Goal: Book appointment/travel/reservation

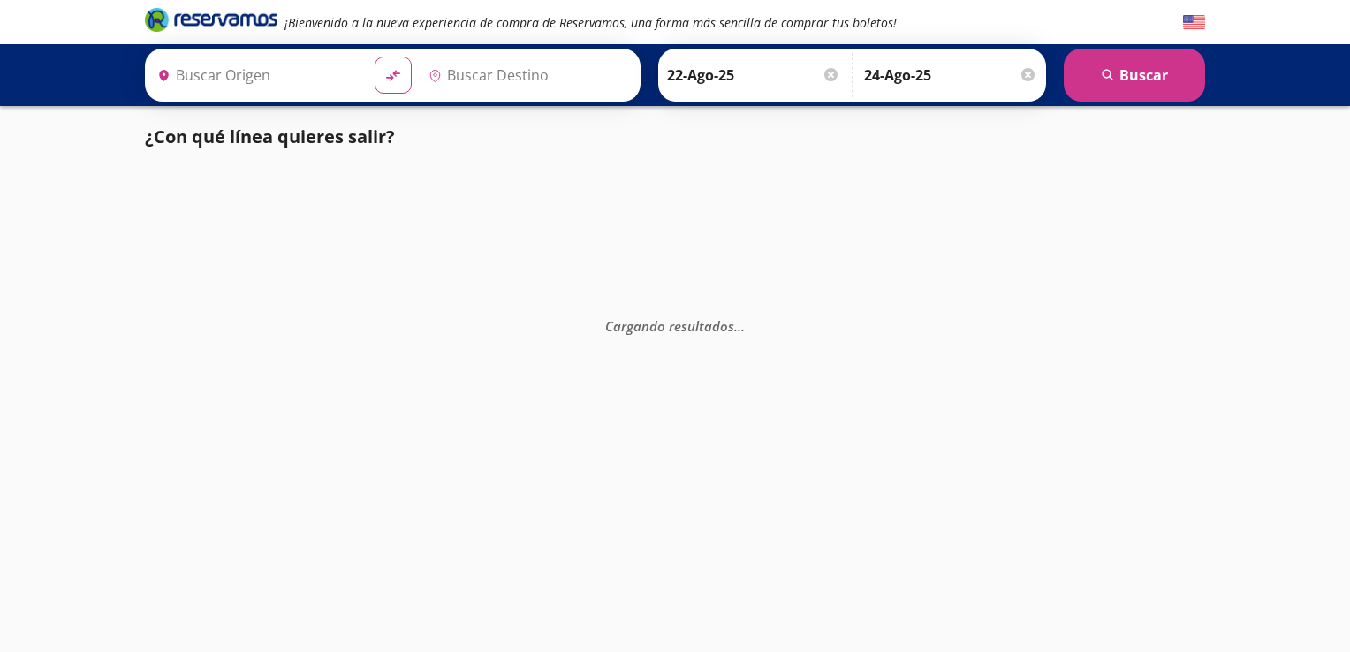
type input "Culiacán, [GEOGRAPHIC_DATA]"
type input "[GEOGRAPHIC_DATA], [GEOGRAPHIC_DATA]"
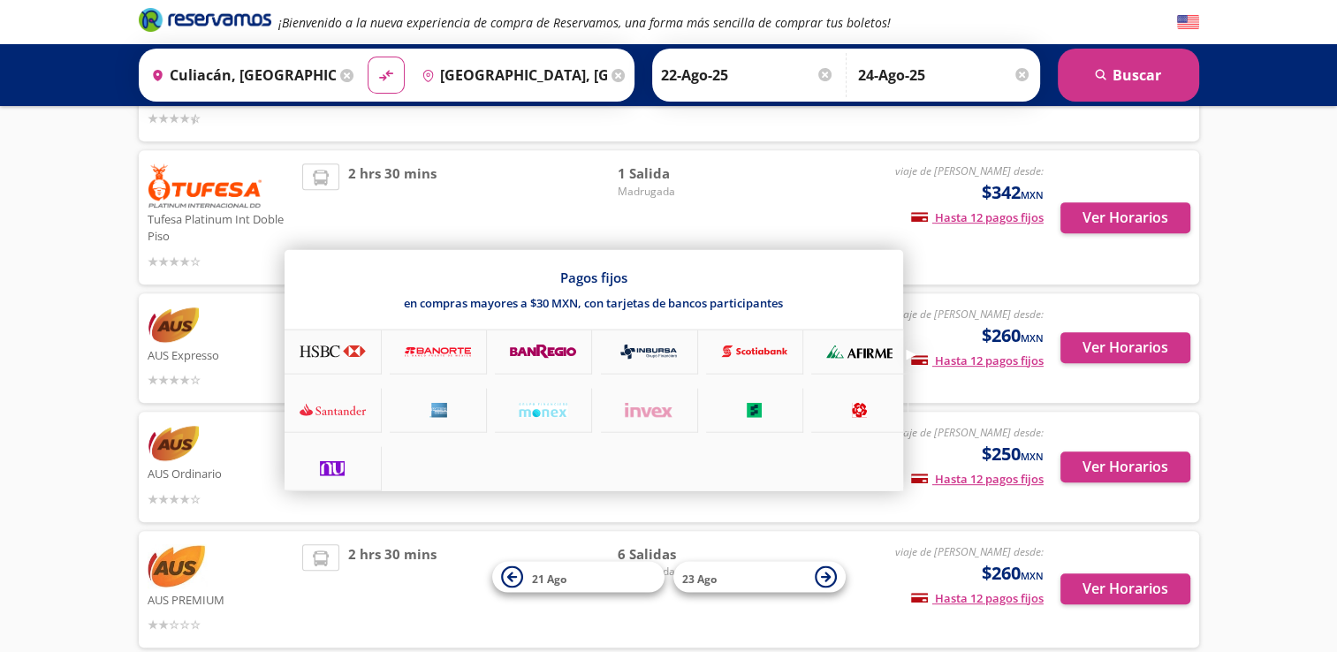
scroll to position [707, 0]
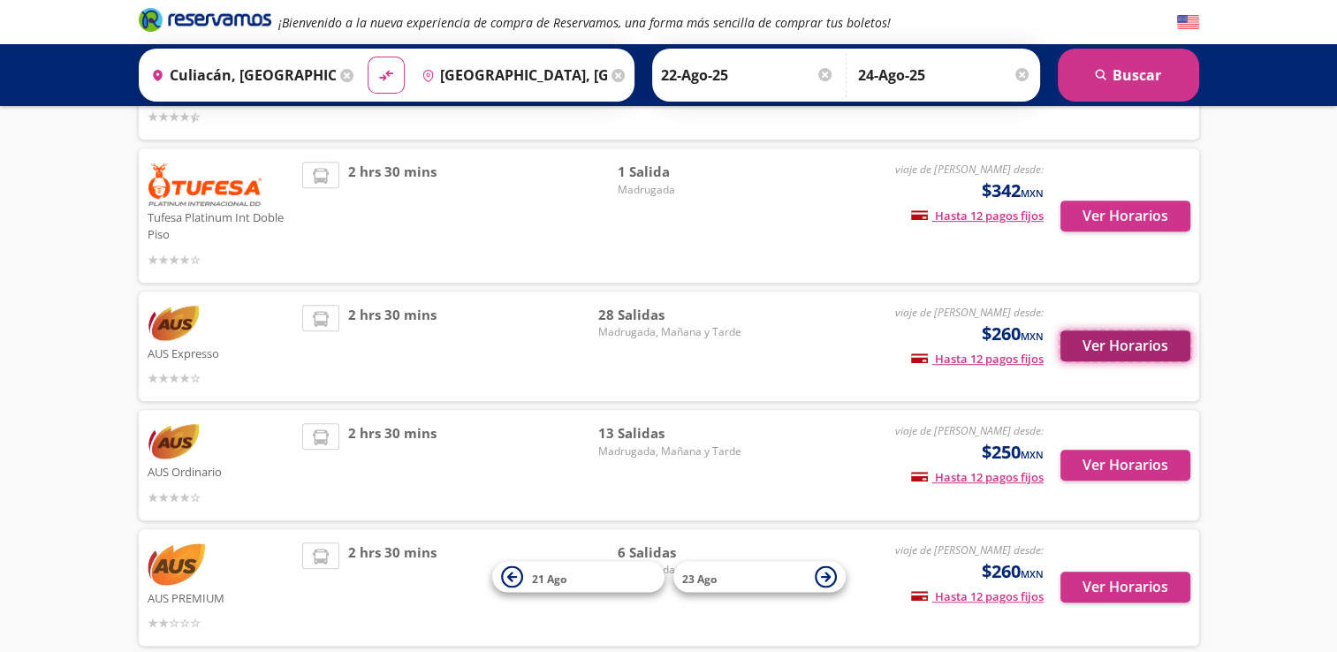
click at [1151, 350] on button "Ver Horarios" at bounding box center [1125, 346] width 130 height 31
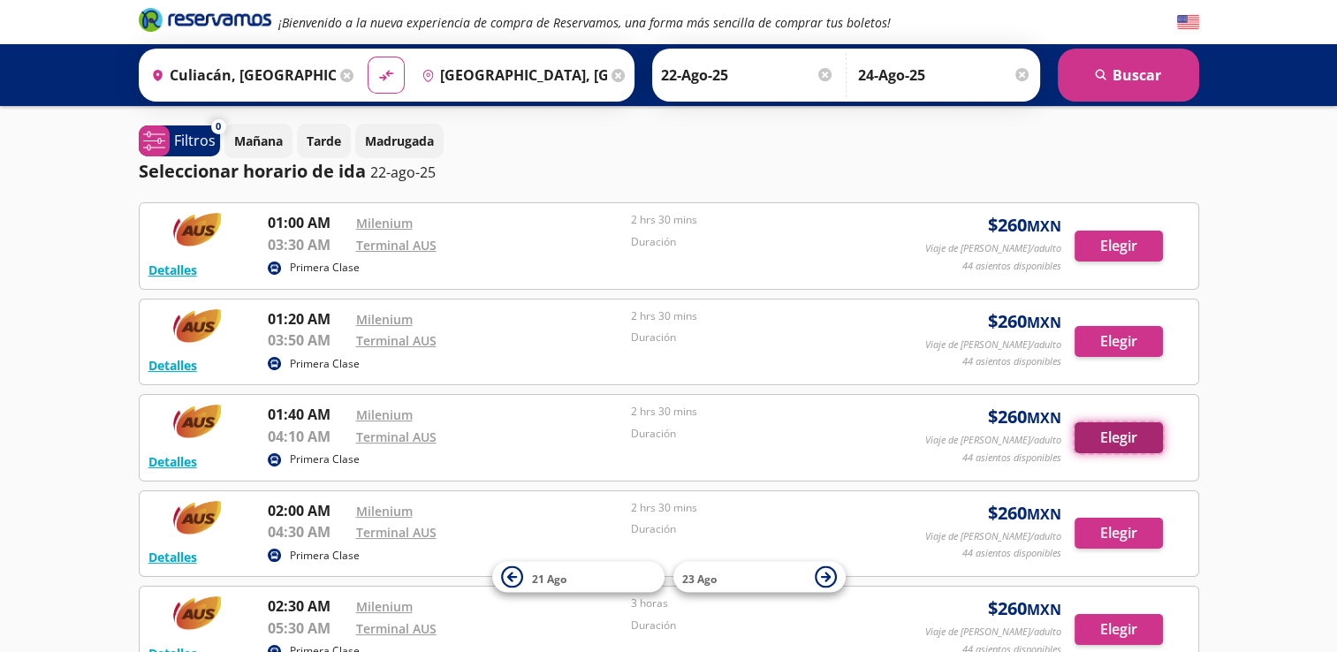
click at [1131, 424] on button "Elegir" at bounding box center [1119, 437] width 88 height 31
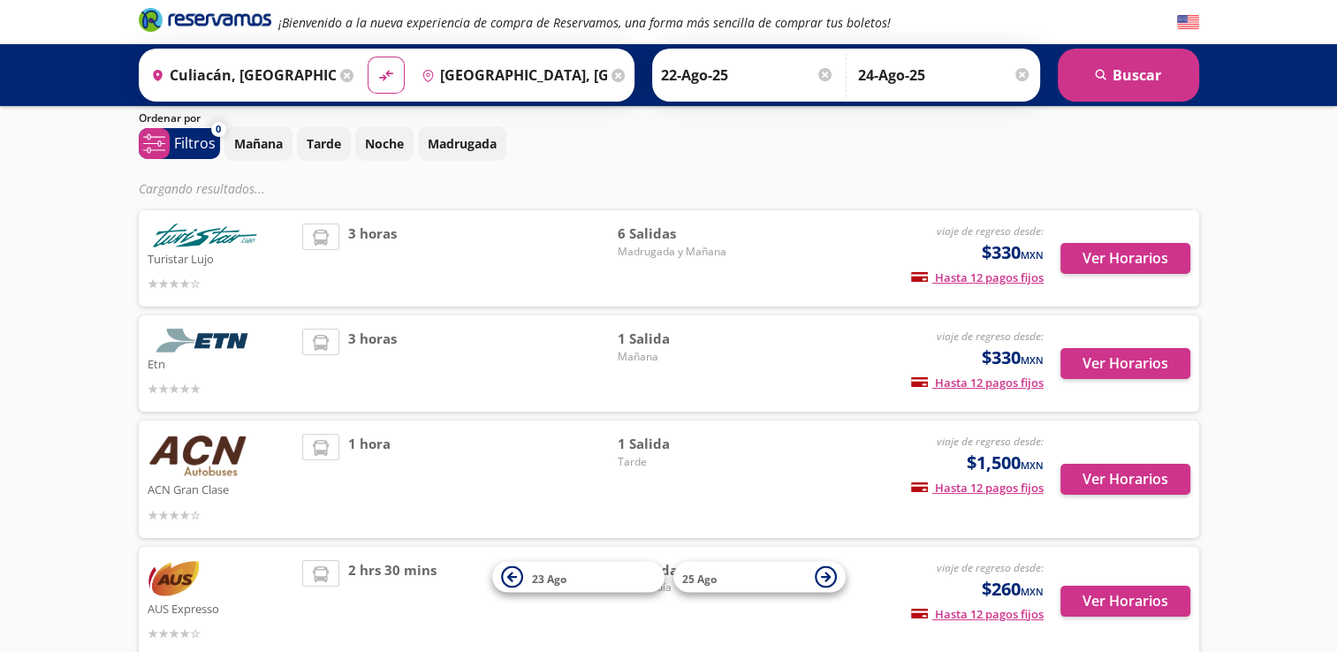
scroll to position [88, 0]
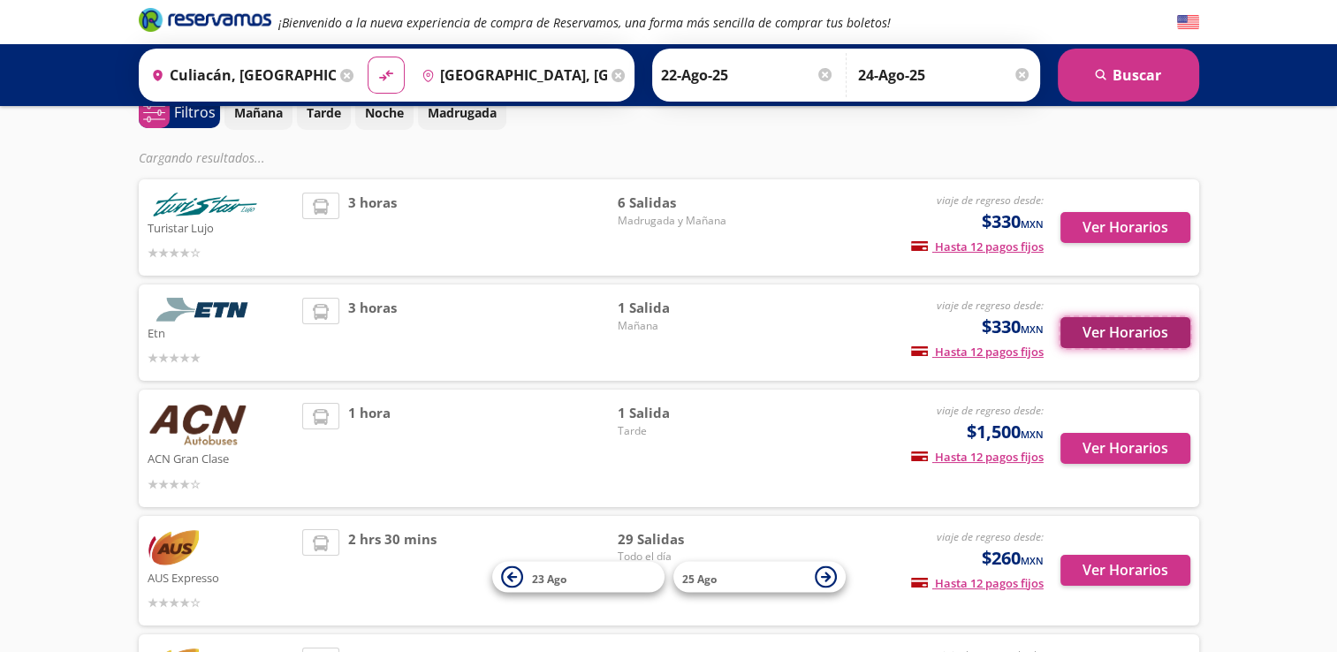
click at [1130, 337] on button "Ver Horarios" at bounding box center [1125, 332] width 130 height 31
